Goal: Task Accomplishment & Management: Use online tool/utility

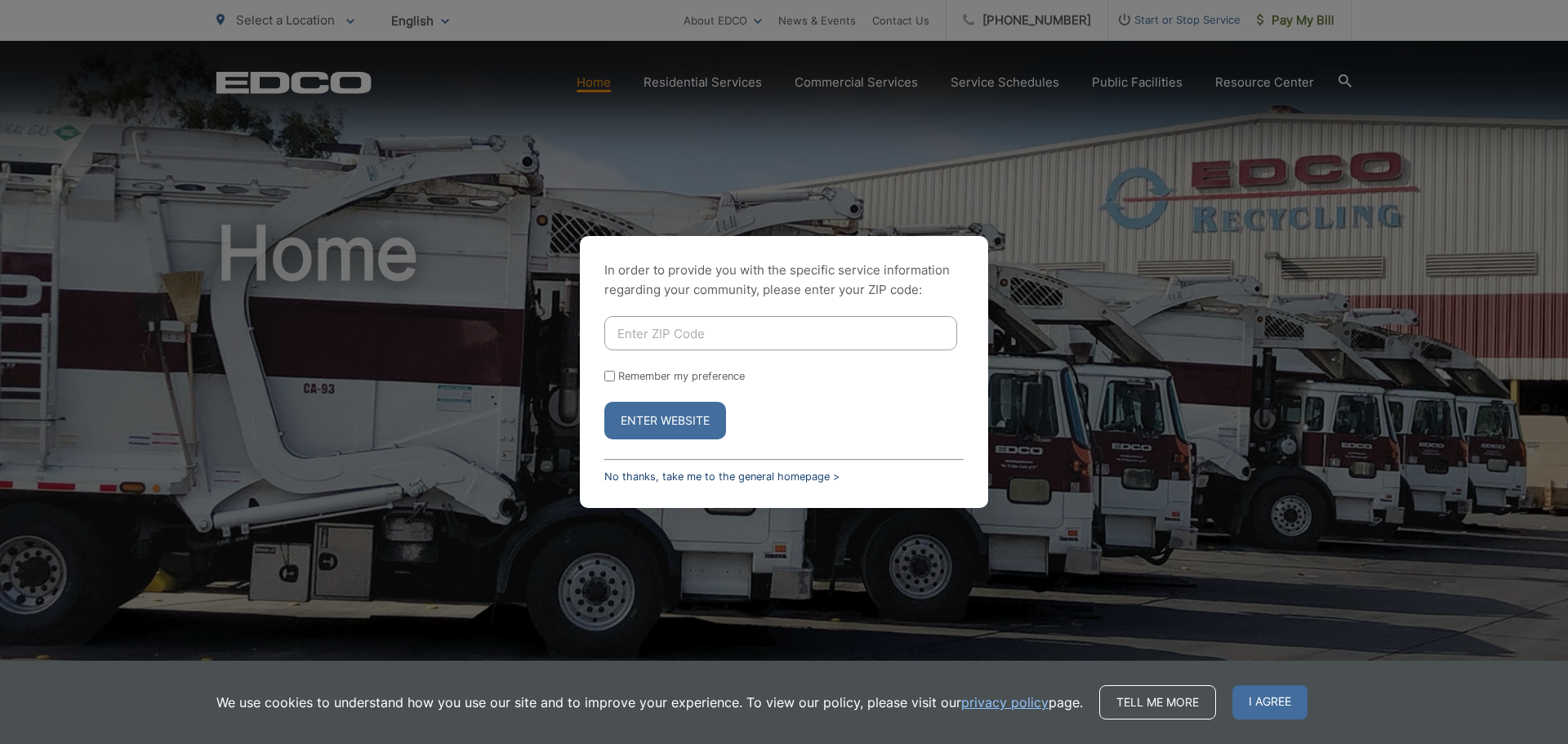
click at [752, 481] on link "No thanks, take me to the general homepage >" at bounding box center [722, 476] width 235 height 12
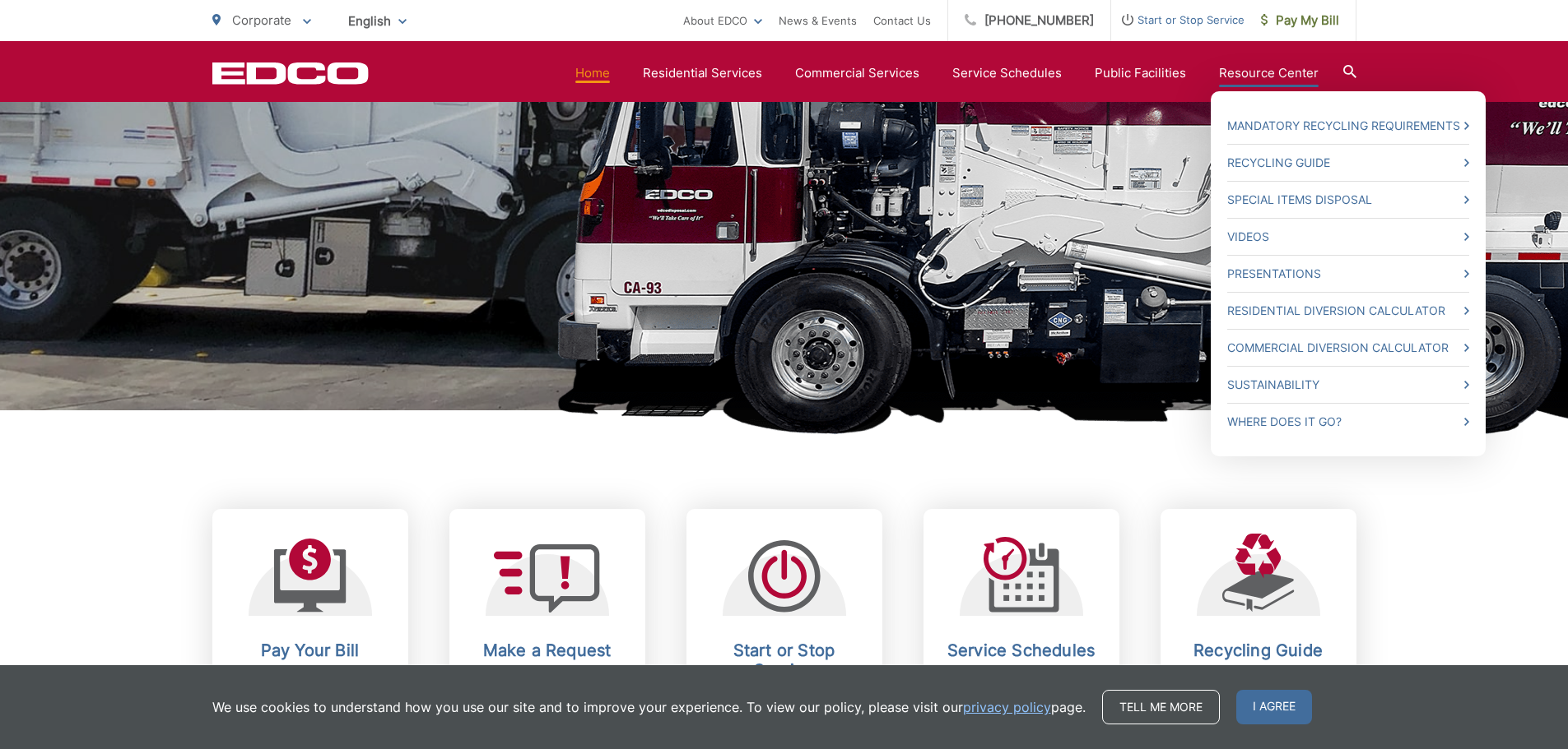
scroll to position [164, 0]
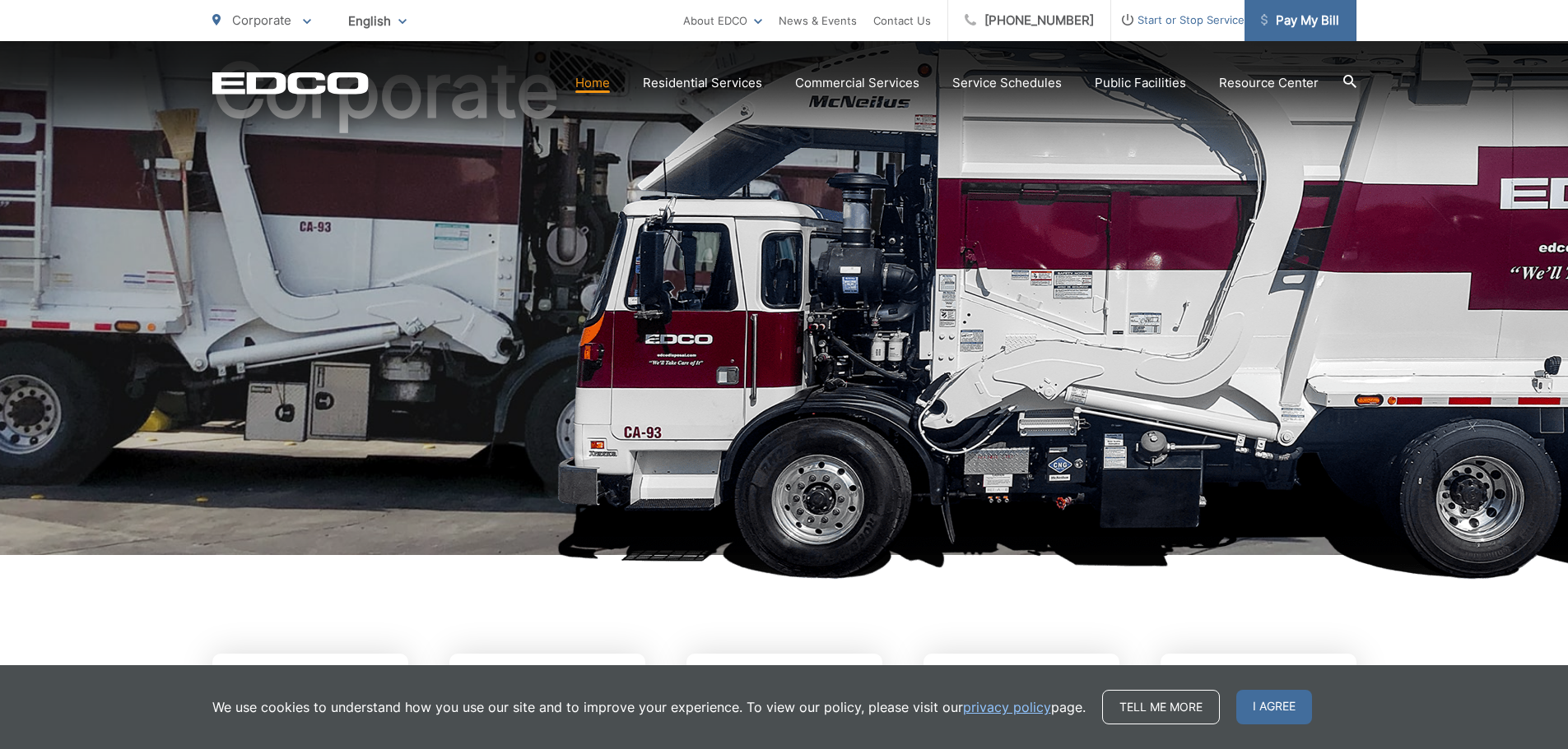
click at [1298, 25] on span "Pay My Bill" at bounding box center [1300, 21] width 78 height 20
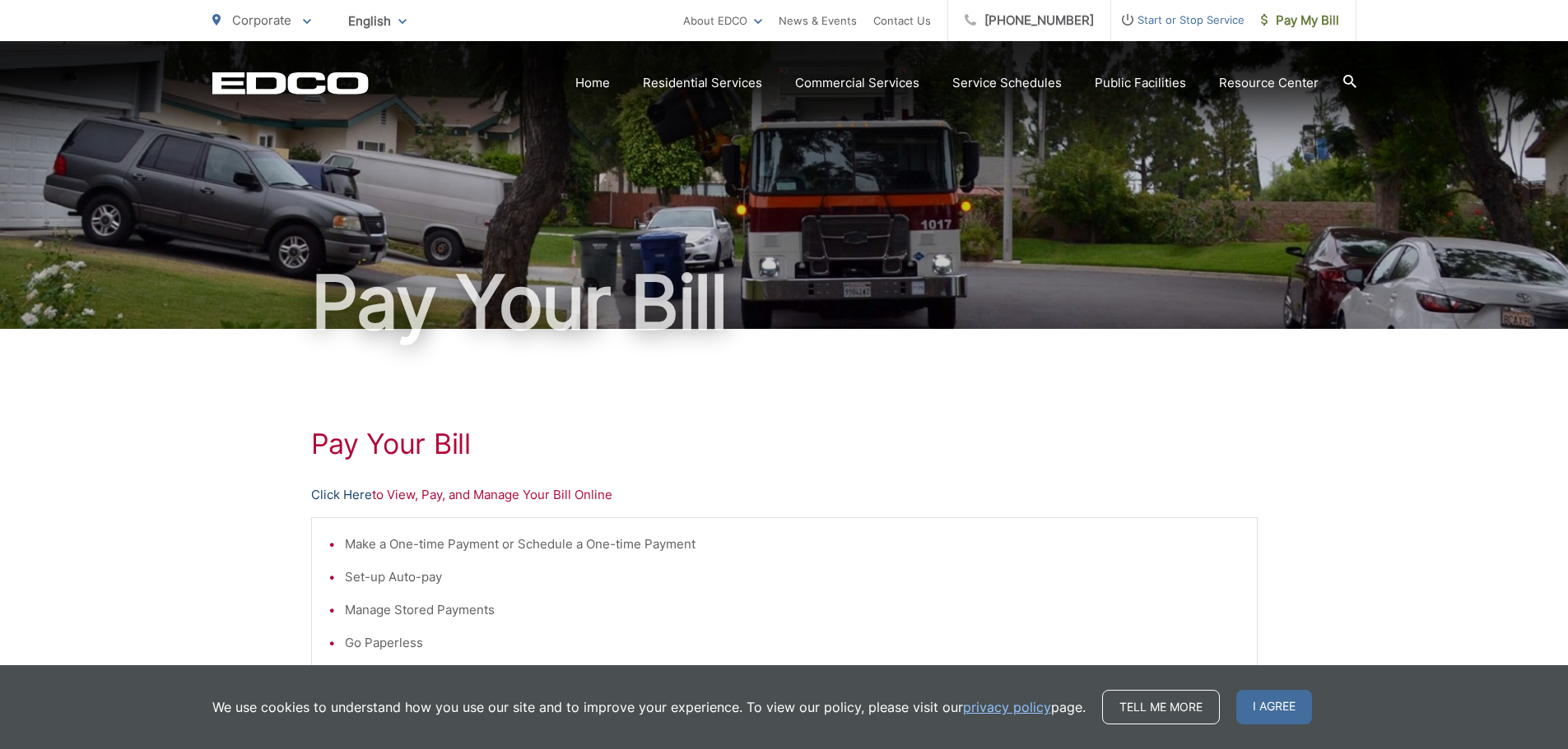
click at [346, 500] on link "Click Here" at bounding box center [341, 495] width 61 height 20
